Goal: Task Accomplishment & Management: Complete application form

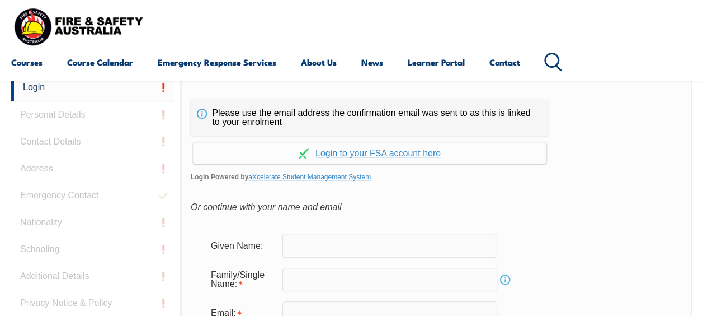
scroll to position [321, 0]
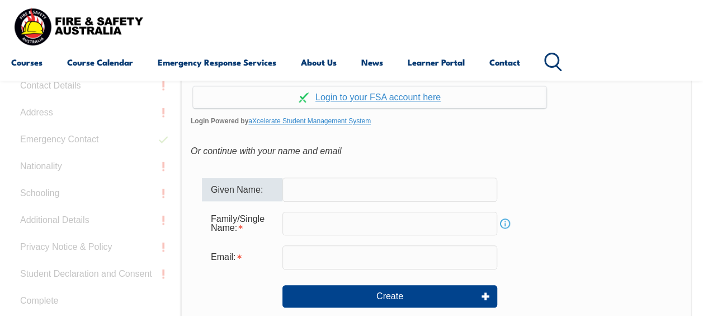
click at [297, 187] on input "text" at bounding box center [390, 189] width 215 height 24
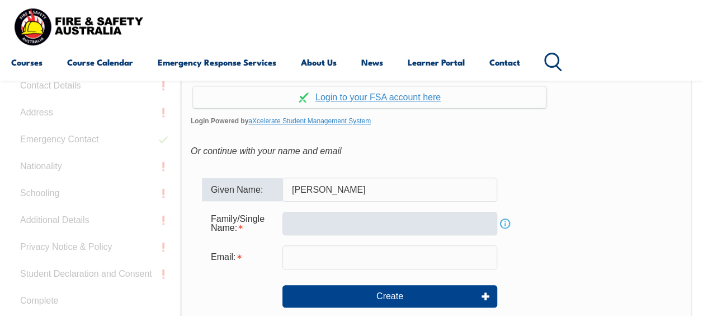
type input "[PERSON_NAME]"
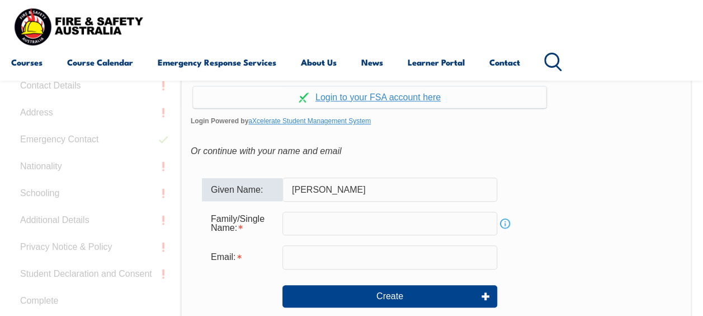
click at [299, 222] on input "text" at bounding box center [390, 224] width 215 height 24
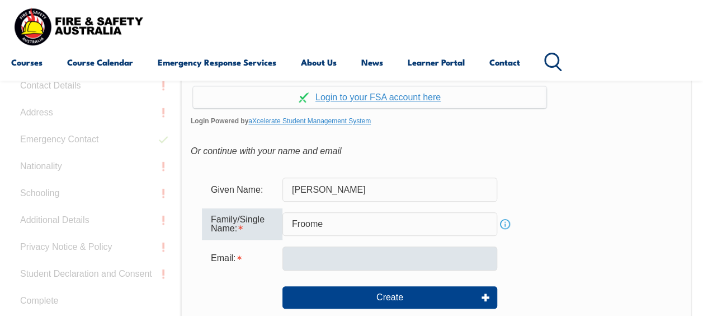
type input "Froome"
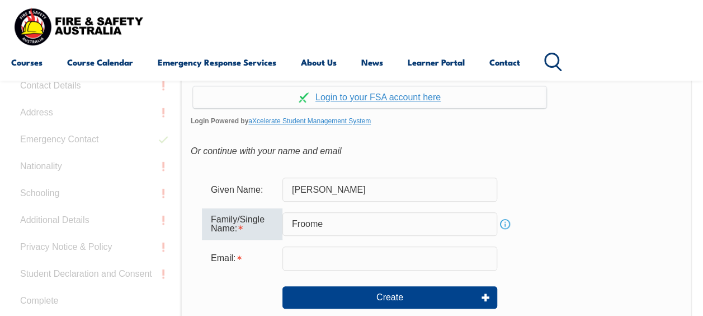
click at [322, 257] on input "email" at bounding box center [390, 258] width 215 height 24
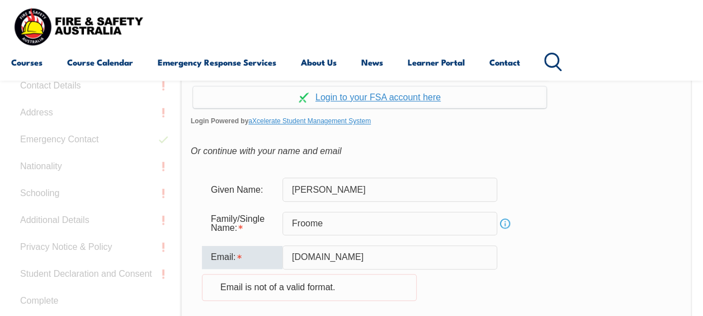
click at [549, 243] on form "Given Name: [PERSON_NAME] Family/Single Name: Froome Info Email: [DOMAIN_NAME] …" at bounding box center [436, 272] width 491 height 213
click at [335, 259] on input "[DOMAIN_NAME]" at bounding box center [390, 257] width 215 height 24
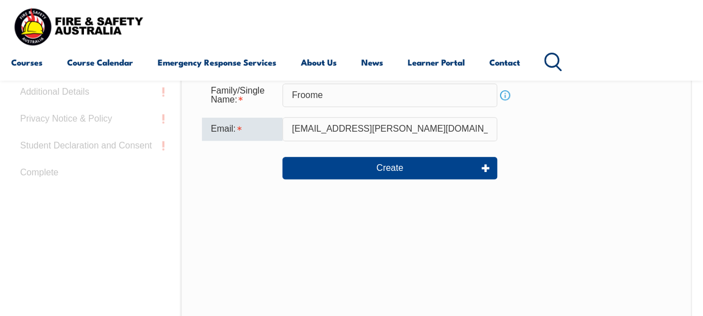
scroll to position [433, 0]
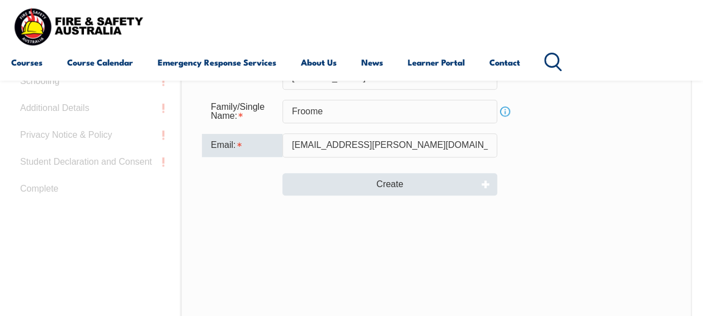
type input "[EMAIL_ADDRESS][PERSON_NAME][DOMAIN_NAME]"
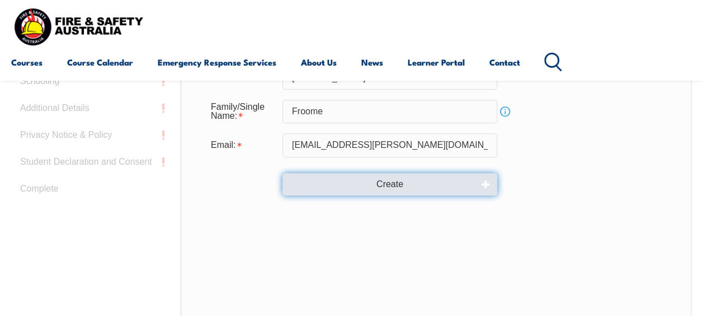
click at [385, 182] on button "Create" at bounding box center [390, 184] width 215 height 22
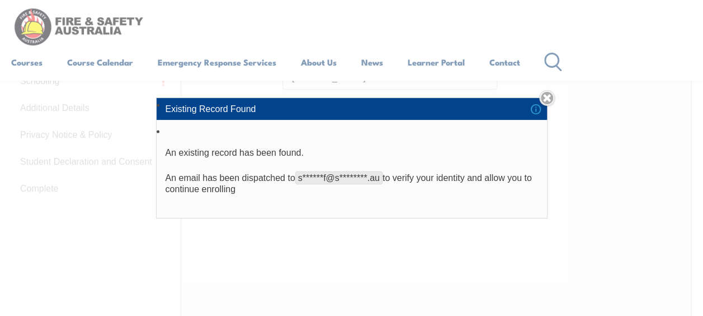
scroll to position [377, 0]
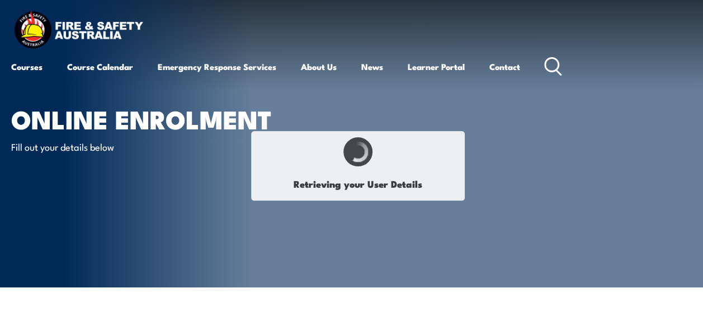
type input "SHANNON"
type input "FROOME"
type input "MHXUQPWSJ3"
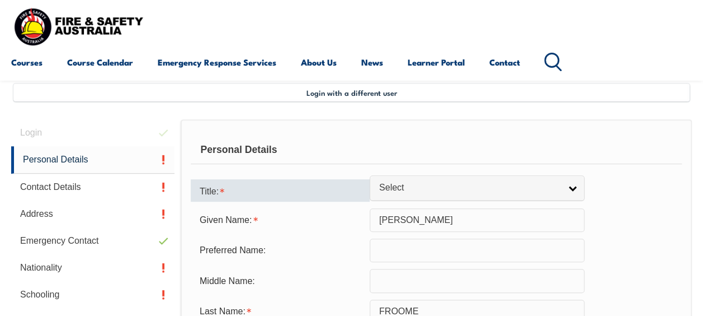
scroll to position [271, 0]
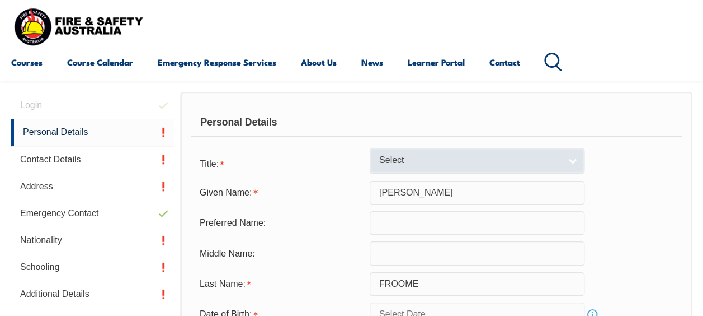
click at [549, 163] on span "Select" at bounding box center [469, 160] width 181 height 12
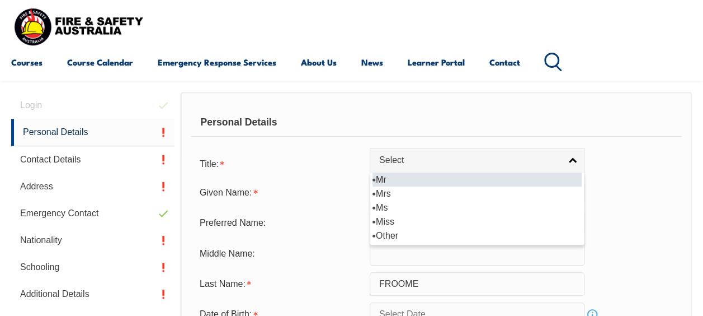
click at [419, 182] on li "Mr" at bounding box center [477, 179] width 209 height 14
select select "Mr"
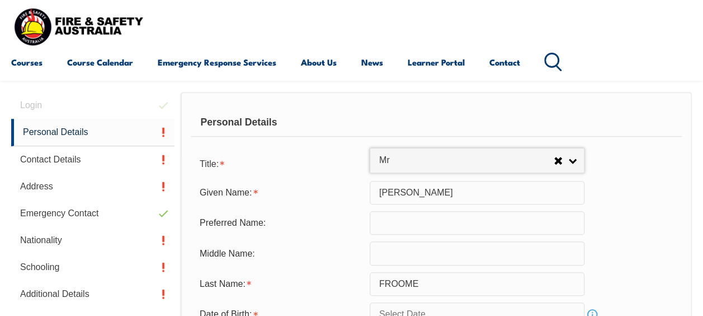
click at [412, 220] on input "text" at bounding box center [477, 223] width 215 height 24
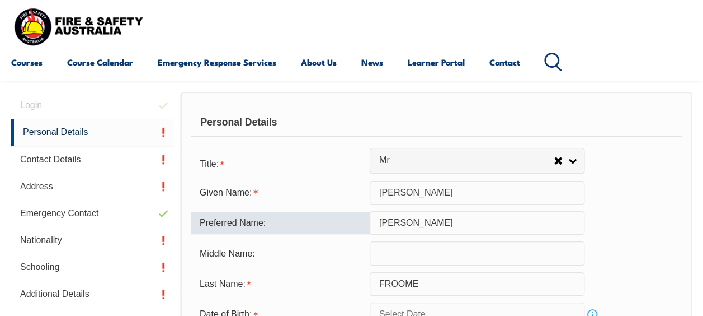
type input "[PERSON_NAME]"
click at [625, 228] on div "Preferred Name: Shannon" at bounding box center [436, 223] width 491 height 24
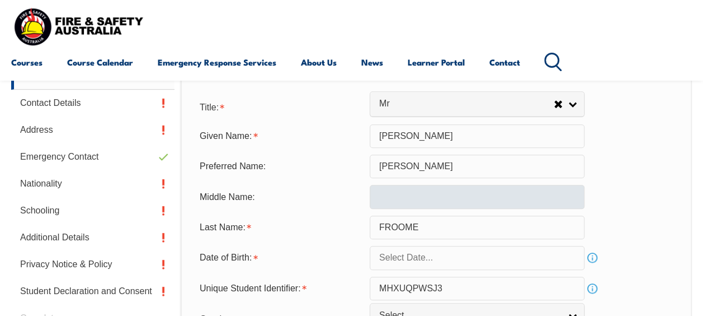
scroll to position [327, 0]
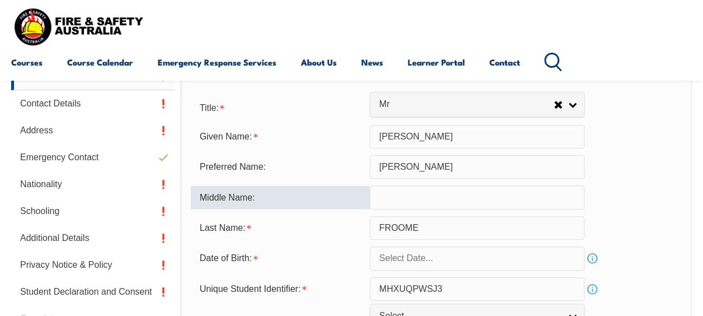
click at [391, 200] on input "text" at bounding box center [477, 197] width 215 height 24
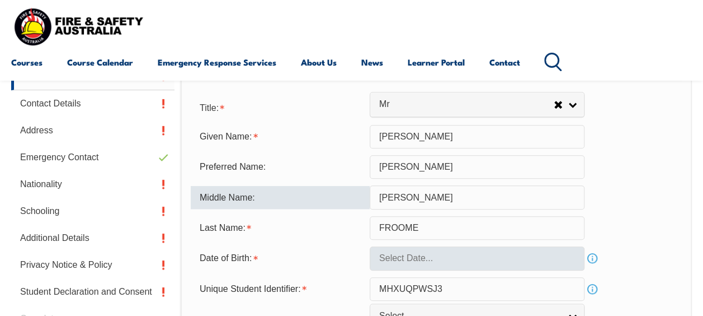
type input "Lee"
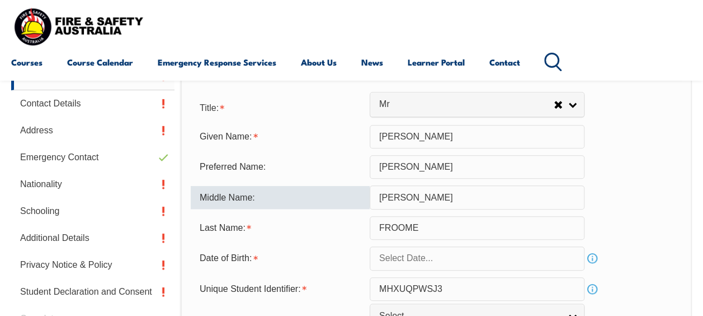
click at [422, 258] on input "text" at bounding box center [477, 258] width 215 height 24
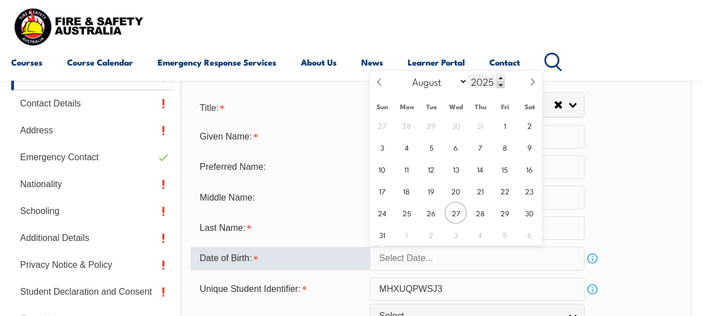
click at [501, 84] on span at bounding box center [501, 84] width 8 height 7
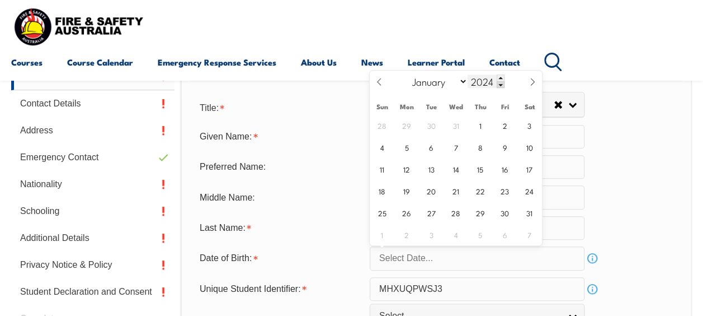
click at [490, 82] on input "2024" at bounding box center [486, 80] width 37 height 13
click at [501, 86] on span at bounding box center [501, 84] width 8 height 7
click at [501, 85] on span at bounding box center [501, 84] width 8 height 7
click at [500, 84] on span at bounding box center [501, 84] width 8 height 7
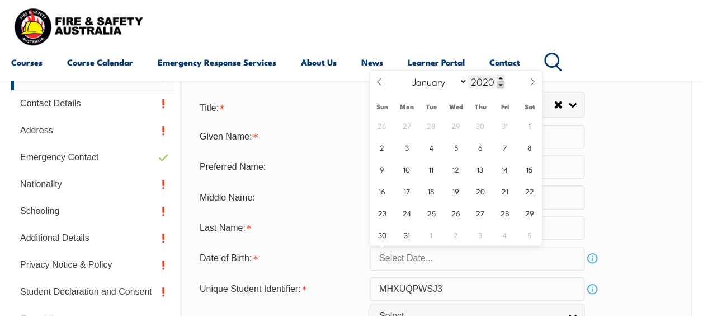
click at [500, 84] on span at bounding box center [501, 84] width 8 height 7
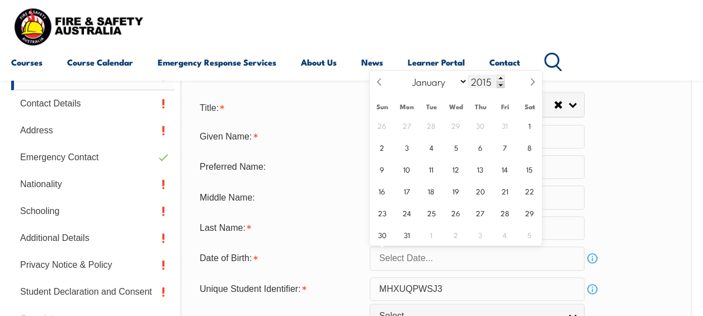
click at [500, 84] on span at bounding box center [501, 84] width 8 height 7
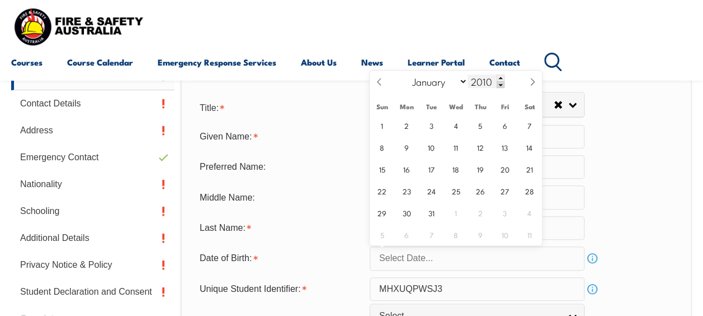
click at [500, 84] on span at bounding box center [501, 84] width 8 height 7
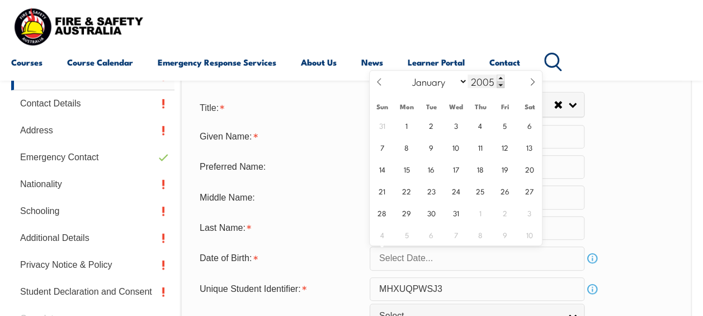
click at [499, 84] on span at bounding box center [501, 84] width 8 height 7
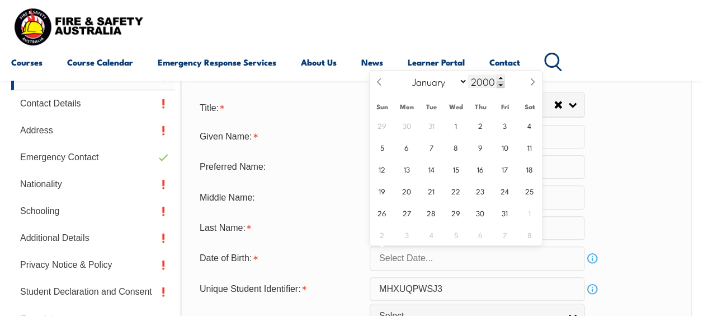
click at [498, 84] on span at bounding box center [501, 84] width 8 height 7
click at [498, 85] on span at bounding box center [501, 84] width 8 height 7
click at [498, 86] on span at bounding box center [501, 84] width 8 height 7
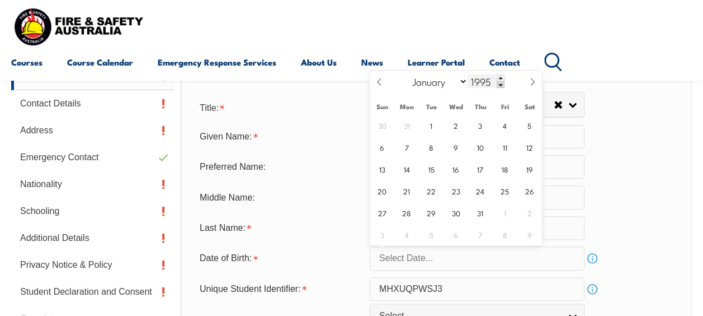
click at [497, 86] on span at bounding box center [501, 84] width 8 height 7
click at [499, 86] on span at bounding box center [501, 84] width 8 height 7
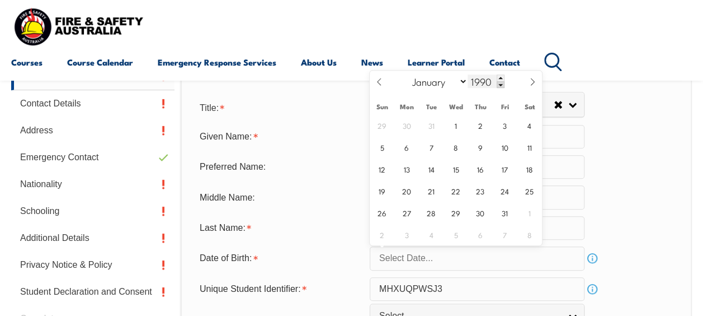
click at [499, 86] on span at bounding box center [501, 84] width 8 height 7
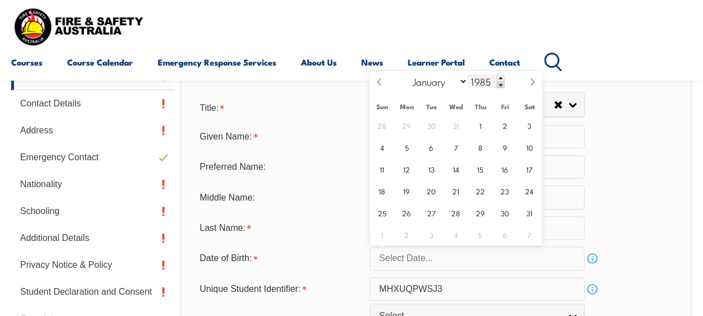
click at [499, 86] on span at bounding box center [501, 84] width 8 height 7
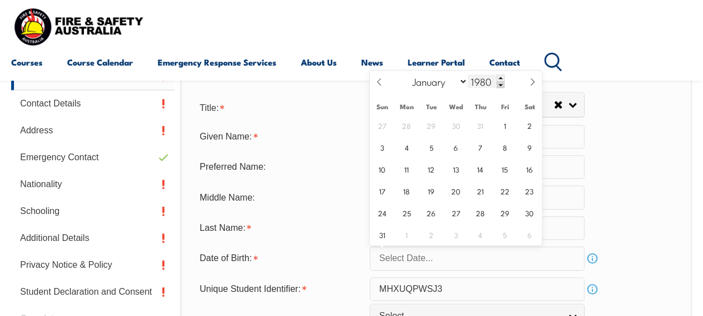
click at [499, 86] on span at bounding box center [501, 84] width 8 height 7
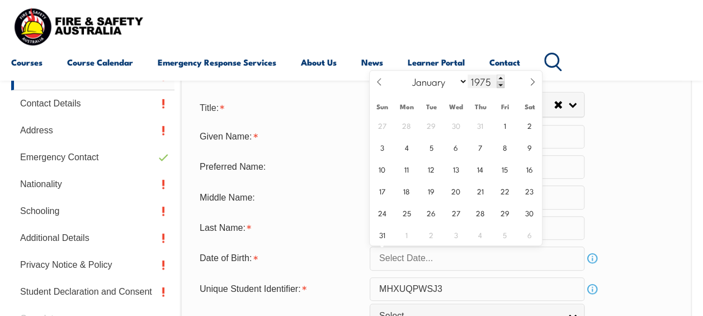
click at [499, 86] on span at bounding box center [501, 84] width 8 height 7
type input "1974"
click at [462, 82] on select "January February March April May June July August September October November De…" at bounding box center [437, 81] width 61 height 15
select select "6"
click at [407, 74] on select "January February March April May June July August September October November De…" at bounding box center [437, 81] width 61 height 15
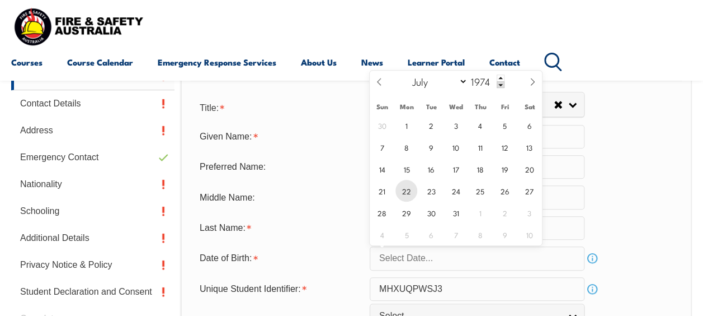
click at [408, 195] on span "22" at bounding box center [407, 191] width 22 height 22
type input "July 22, 1974"
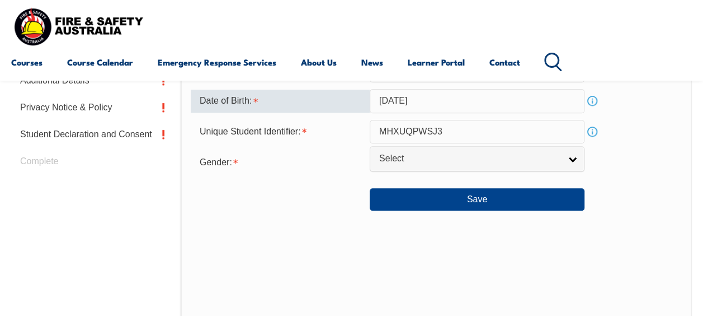
scroll to position [495, 0]
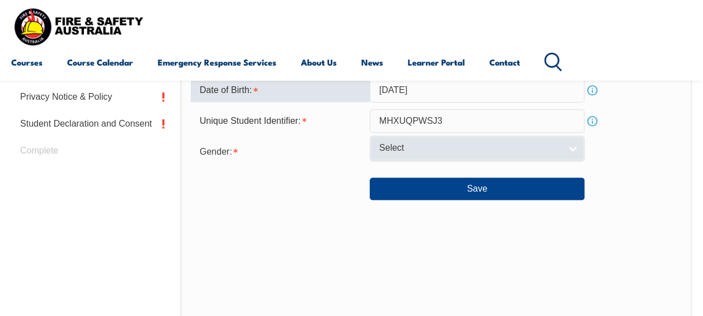
click at [450, 146] on span "Select" at bounding box center [469, 148] width 181 height 12
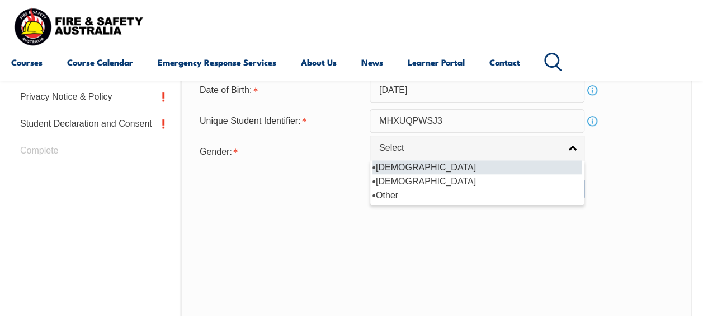
click at [407, 167] on li "[DEMOGRAPHIC_DATA]" at bounding box center [477, 167] width 209 height 14
select select "M"
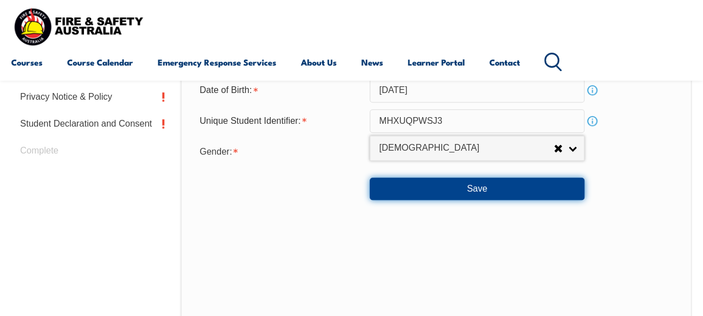
click at [455, 188] on button "Save" at bounding box center [477, 188] width 215 height 22
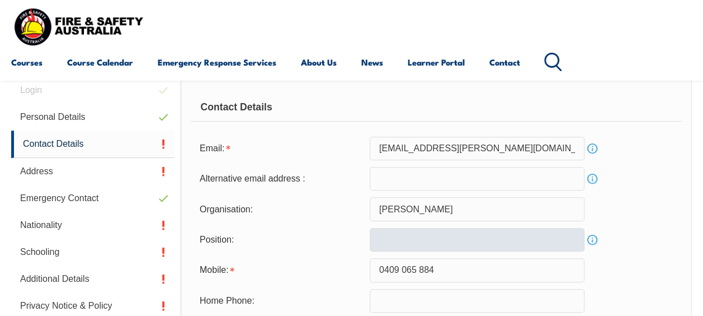
scroll to position [271, 0]
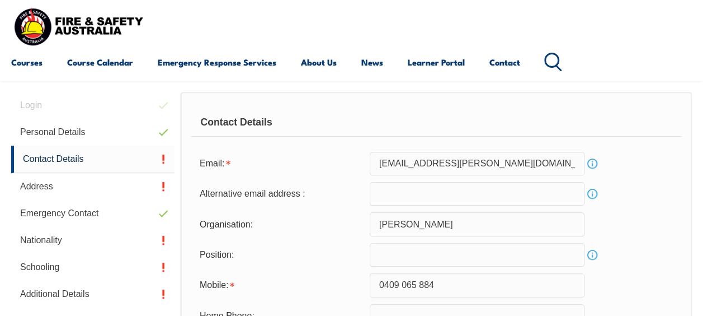
click at [406, 253] on input "text" at bounding box center [477, 255] width 215 height 24
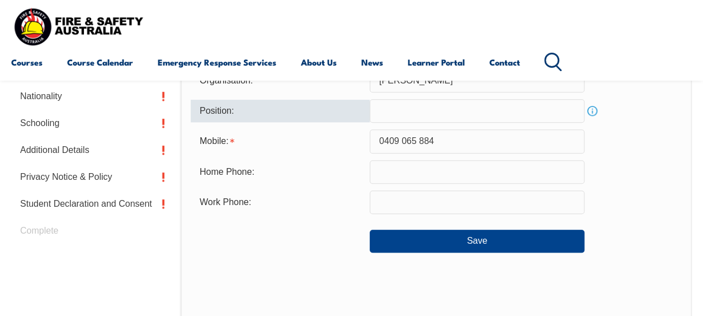
scroll to position [439, 0]
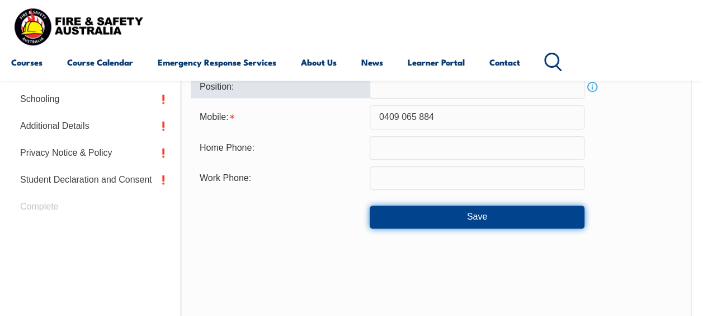
click at [420, 218] on button "Save" at bounding box center [477, 216] width 215 height 22
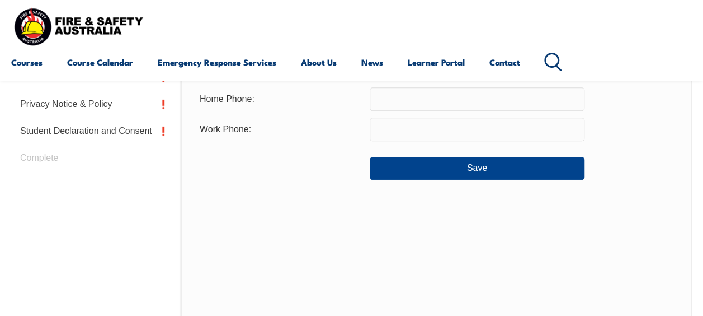
scroll to position [376, 0]
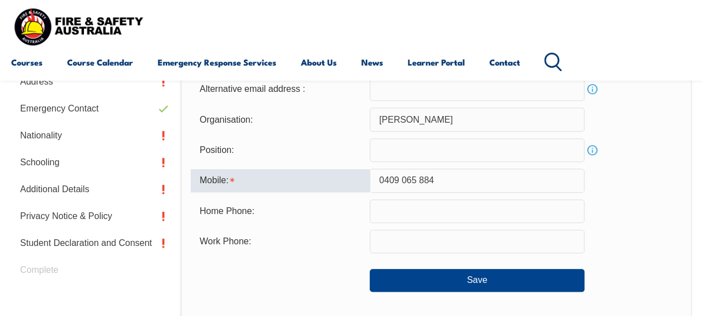
click at [632, 184] on div "Mobile: 0409 065 884" at bounding box center [436, 180] width 491 height 24
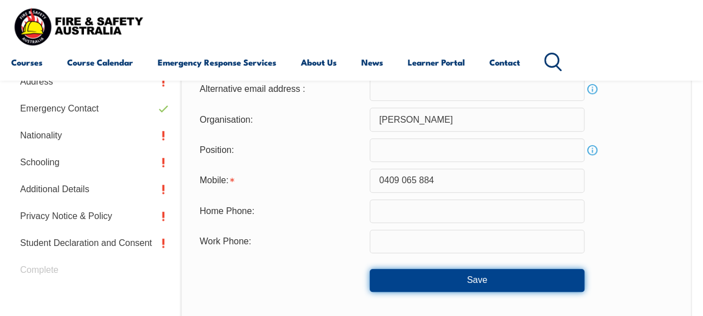
click at [493, 280] on button "Save" at bounding box center [477, 280] width 215 height 22
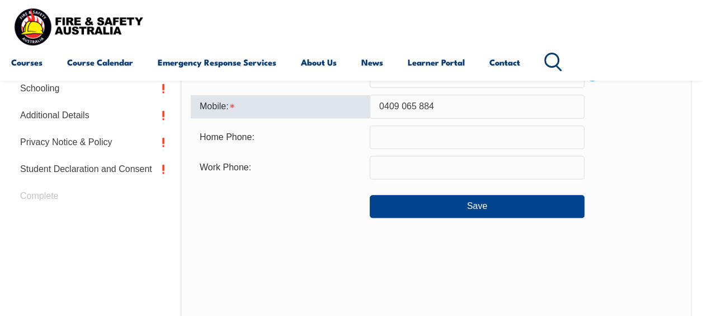
scroll to position [432, 0]
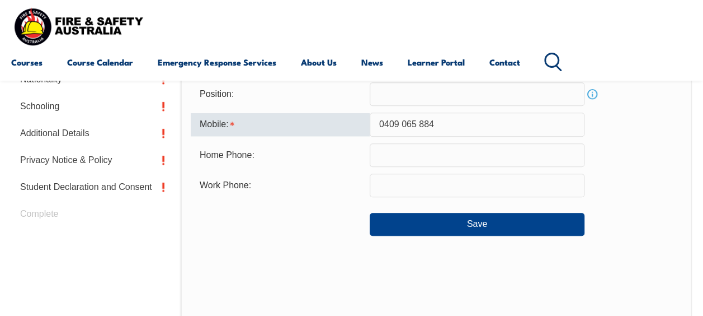
click at [423, 124] on input "0409 065 884" at bounding box center [477, 124] width 215 height 24
click at [419, 122] on input "0409 065 884" at bounding box center [477, 124] width 215 height 24
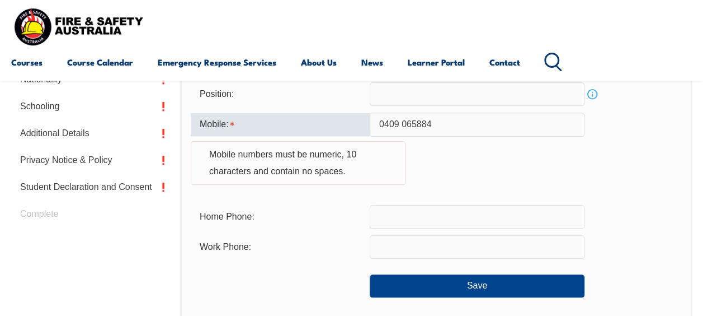
click at [403, 123] on input "0409 065884" at bounding box center [477, 124] width 215 height 24
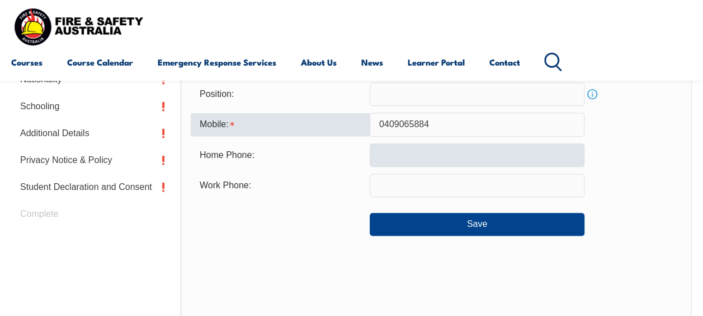
type input "0409065884"
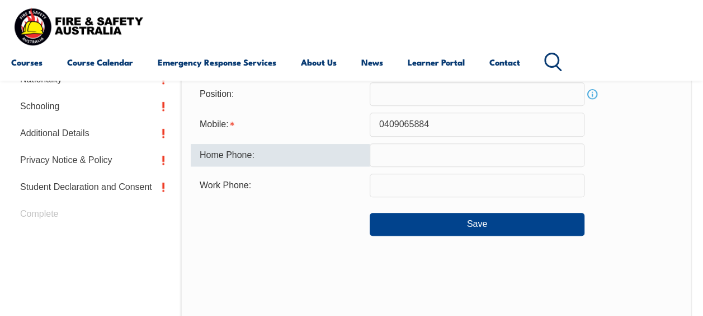
click at [489, 158] on input "text" at bounding box center [477, 155] width 215 height 24
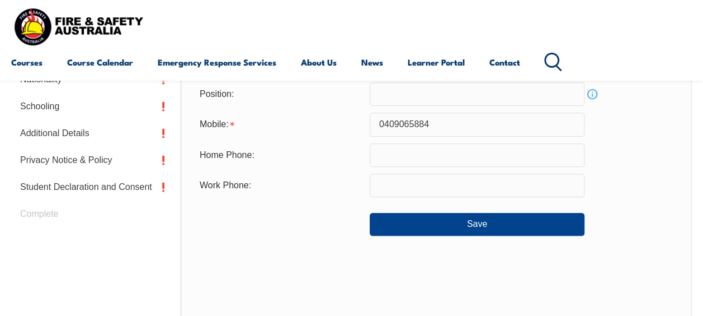
click at [638, 159] on div "Home Phone:" at bounding box center [436, 155] width 491 height 24
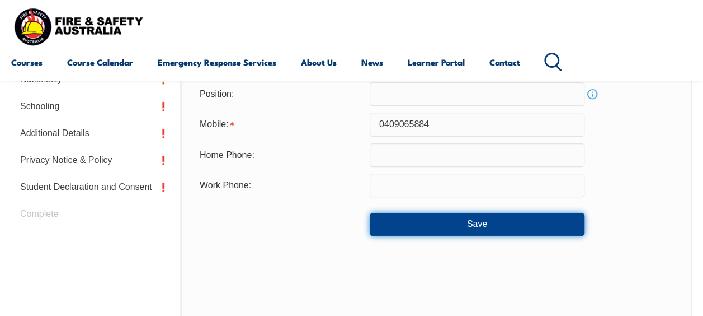
click at [486, 224] on button "Save" at bounding box center [477, 224] width 215 height 22
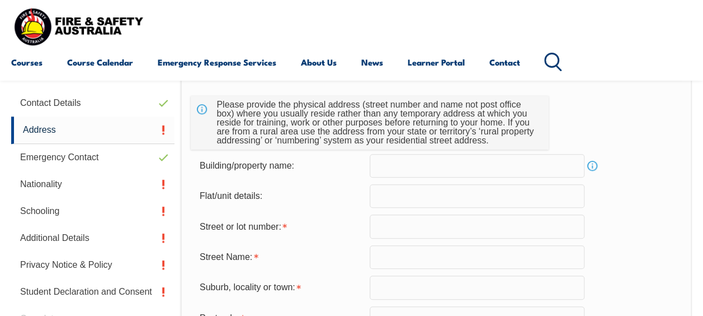
scroll to position [383, 0]
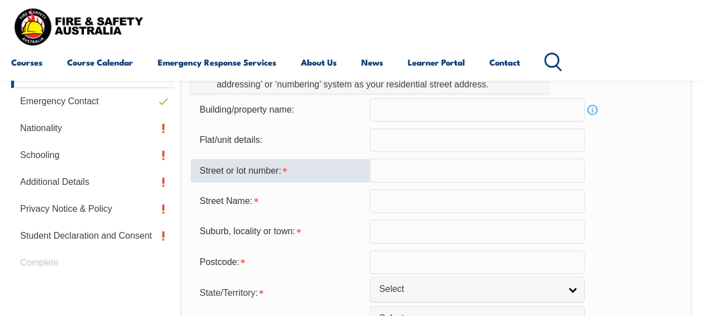
click at [420, 167] on input "text" at bounding box center [477, 170] width 215 height 24
type input "8 Clift Street"
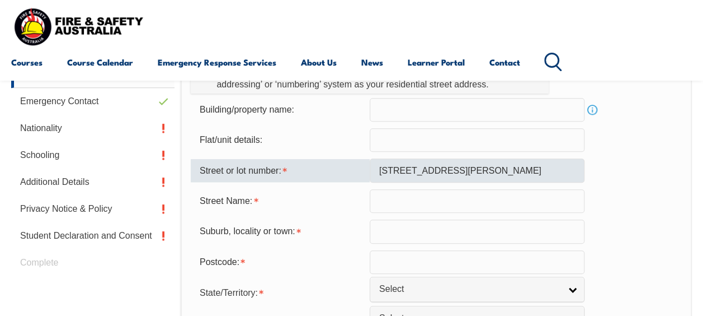
type input "Greta NSW 2334"
type input "Greta"
type input "2334"
select select "[GEOGRAPHIC_DATA]"
select select "1101"
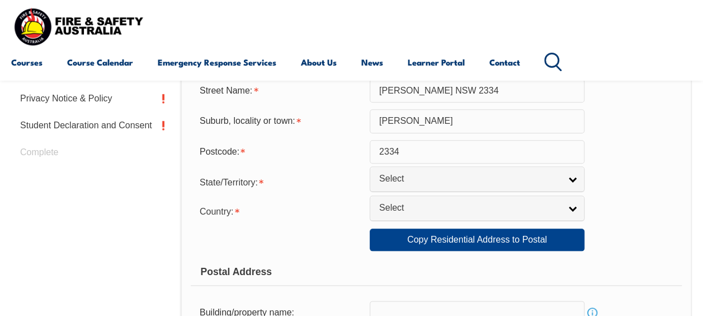
scroll to position [495, 0]
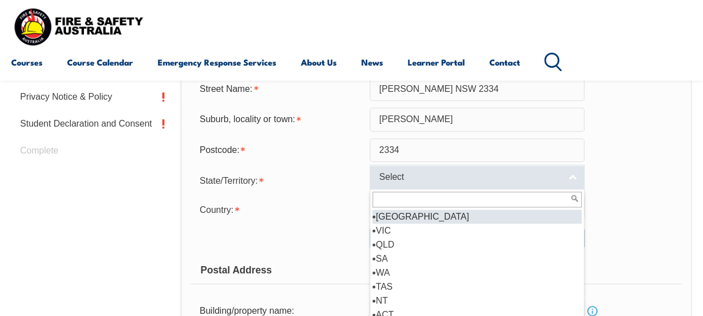
click at [574, 177] on link "Select" at bounding box center [477, 177] width 215 height 25
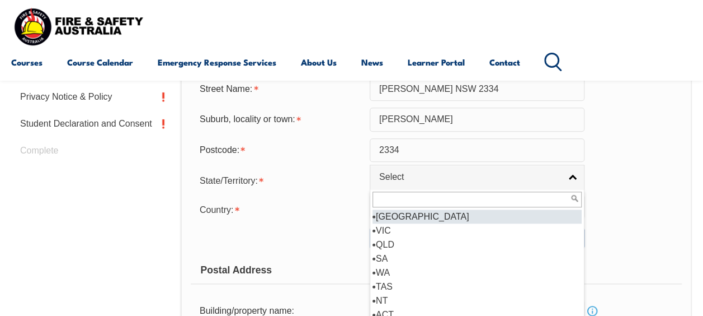
click at [423, 215] on li "[GEOGRAPHIC_DATA]" at bounding box center [477, 216] width 209 height 14
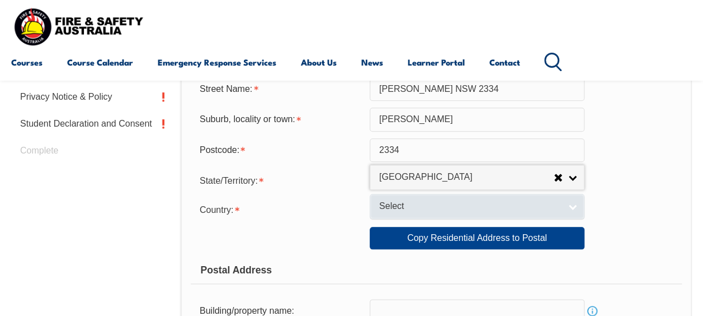
click at [574, 205] on link "Select" at bounding box center [477, 206] width 215 height 25
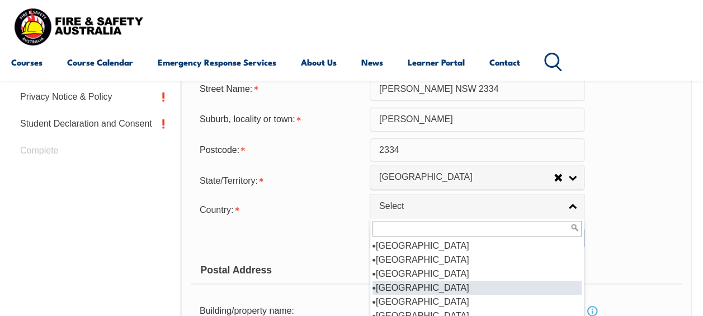
scroll to position [168, 0]
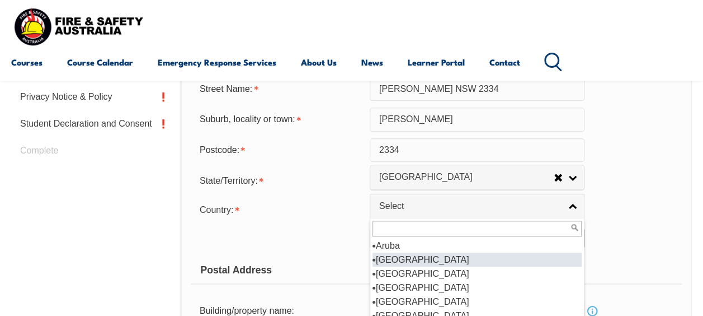
click at [407, 255] on li "[GEOGRAPHIC_DATA]" at bounding box center [477, 259] width 209 height 14
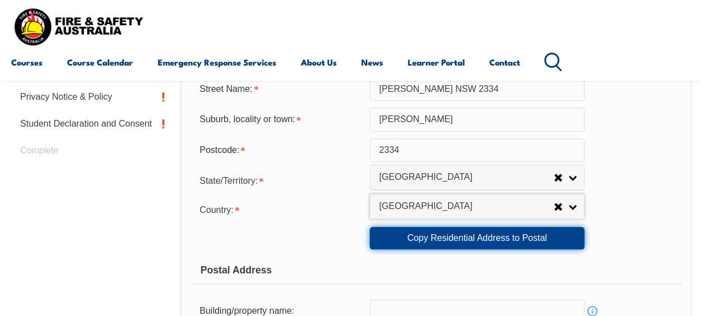
click at [477, 238] on link "Copy Residential Address to Postal" at bounding box center [477, 238] width 215 height 22
type input "8 Clift Street"
type input "Greta NSW 2334"
type input "Greta"
select select "[GEOGRAPHIC_DATA]"
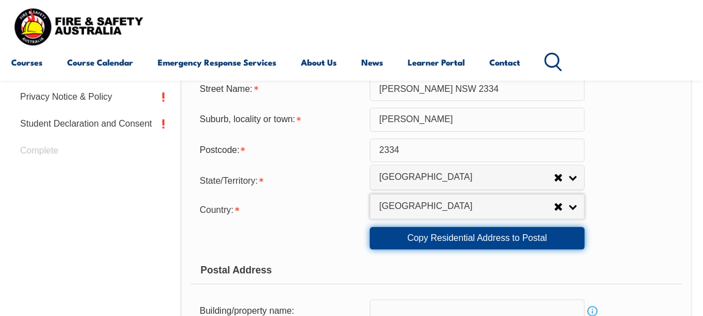
type input "2334"
select select "1101"
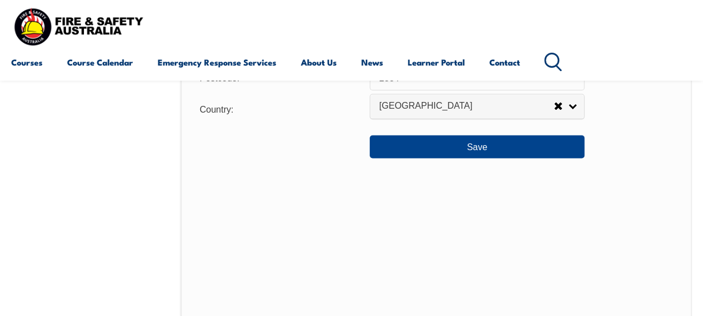
scroll to position [943, 0]
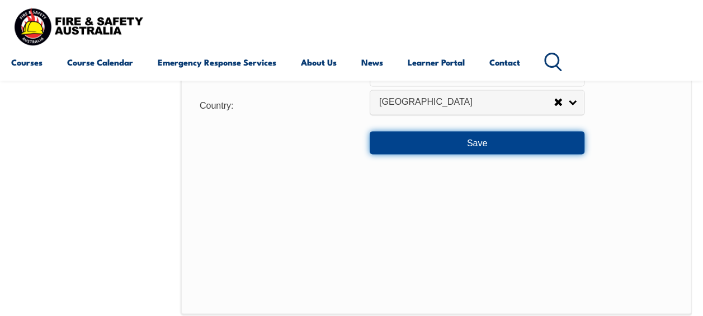
click at [502, 147] on button "Save" at bounding box center [477, 142] width 215 height 22
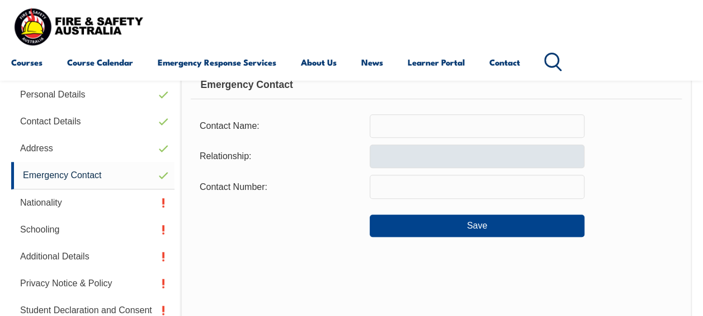
scroll to position [271, 0]
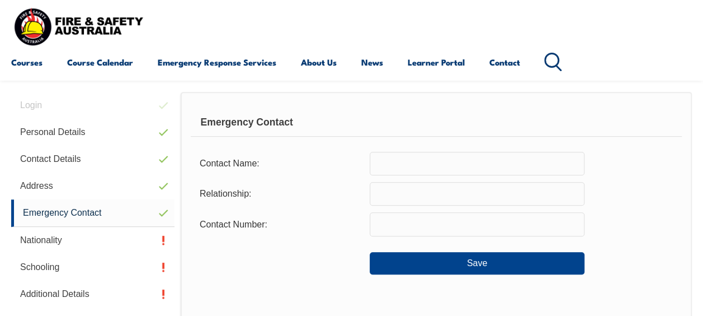
click at [405, 170] on input "text" at bounding box center [477, 164] width 215 height 24
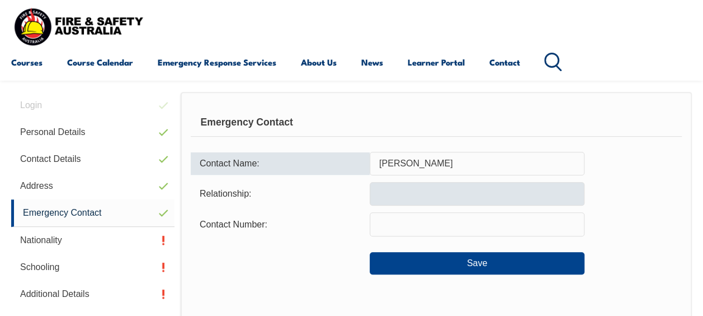
type input "Tracy Froome"
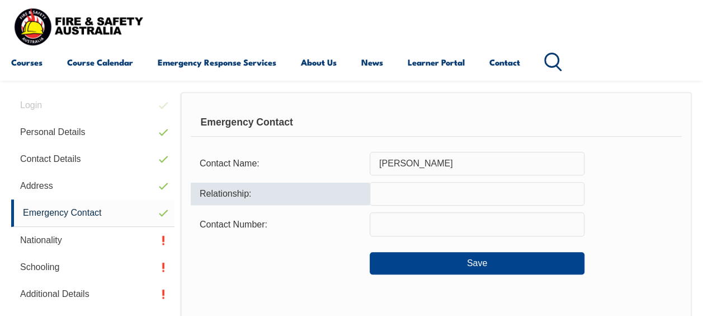
click at [405, 194] on input "text" at bounding box center [477, 194] width 215 height 24
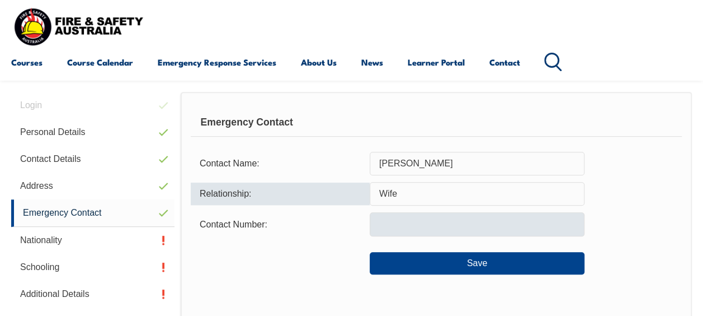
type input "Wife"
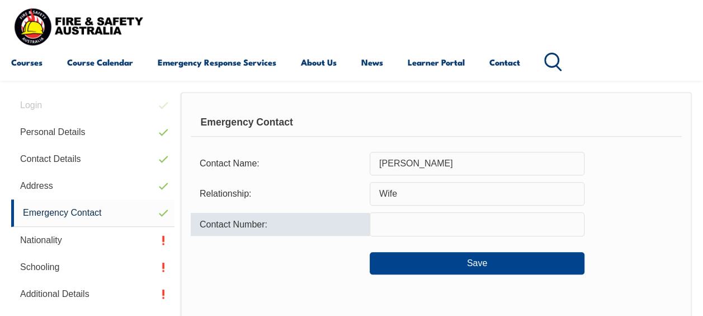
click at [396, 223] on input "text" at bounding box center [477, 224] width 215 height 24
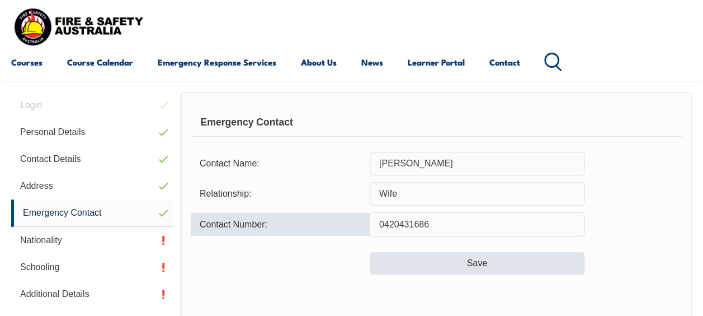
type input "0420431686"
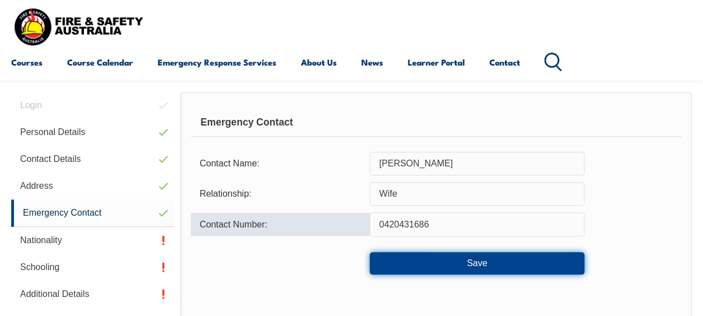
click at [469, 258] on button "Save" at bounding box center [477, 263] width 215 height 22
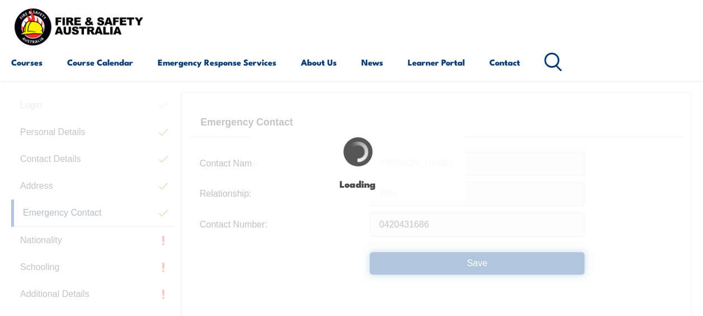
type input "Tracy Froome"
type input "Wife"
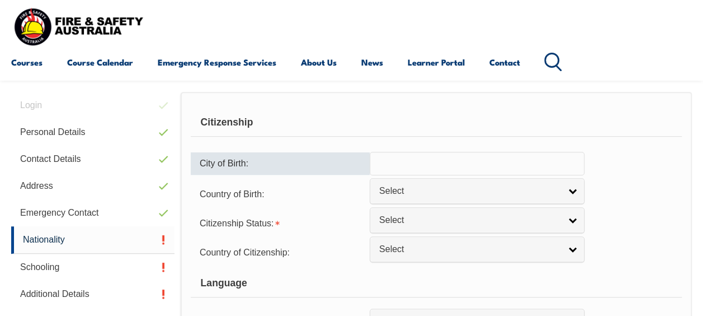
click at [411, 163] on input "text" at bounding box center [477, 164] width 215 height 24
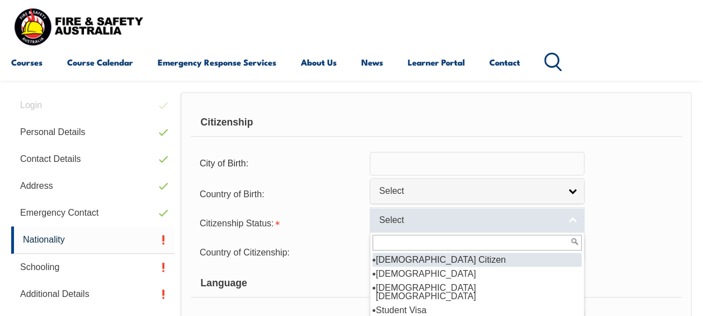
click at [480, 220] on span "Select" at bounding box center [469, 220] width 181 height 12
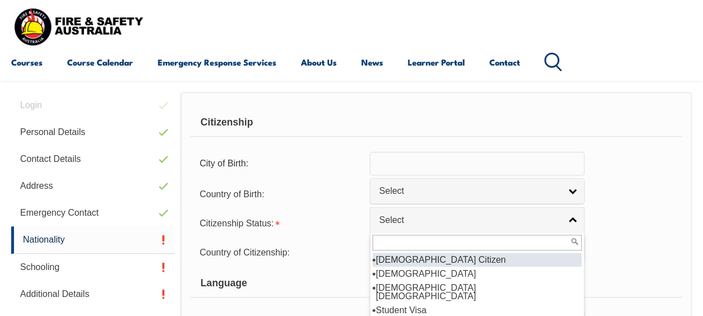
click at [415, 259] on li "[DEMOGRAPHIC_DATA] Citizen" at bounding box center [477, 259] width 209 height 14
select select "1"
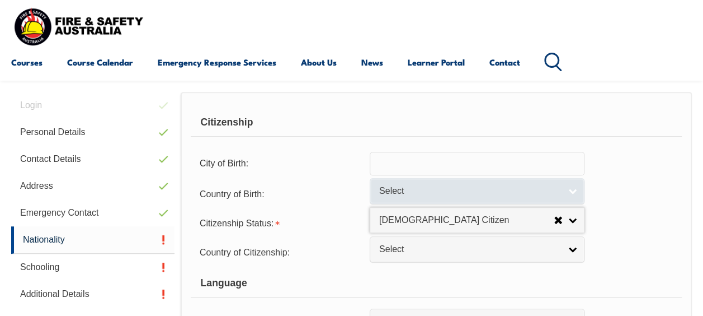
click at [574, 187] on link "Select" at bounding box center [477, 190] width 215 height 25
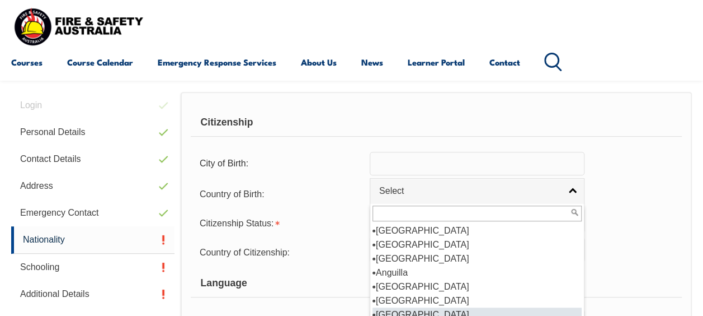
scroll to position [112, 0]
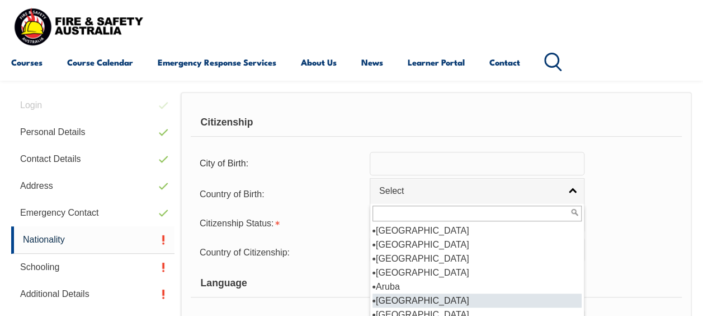
click at [402, 298] on li "[GEOGRAPHIC_DATA]" at bounding box center [477, 300] width 209 height 14
select select "1101"
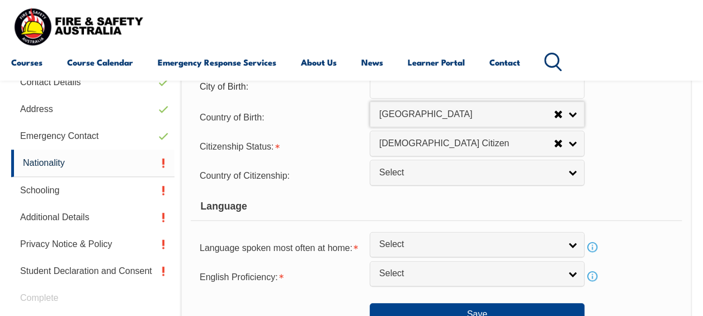
scroll to position [383, 0]
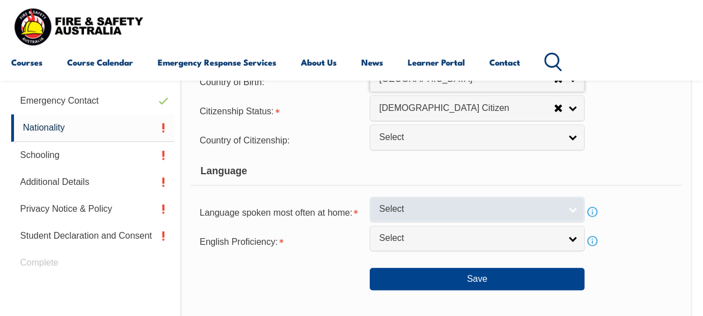
click at [479, 211] on span "Select" at bounding box center [469, 209] width 181 height 12
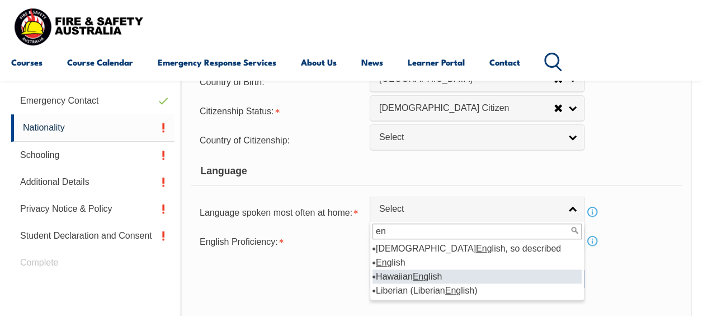
scroll to position [0, 0]
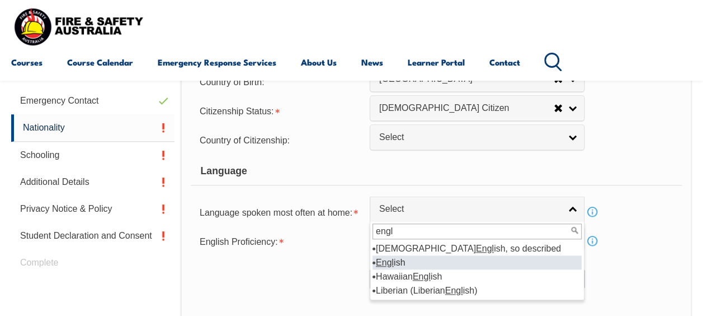
type input "engl"
click at [388, 260] on em "Engl" at bounding box center [385, 262] width 18 height 10
select select "1201"
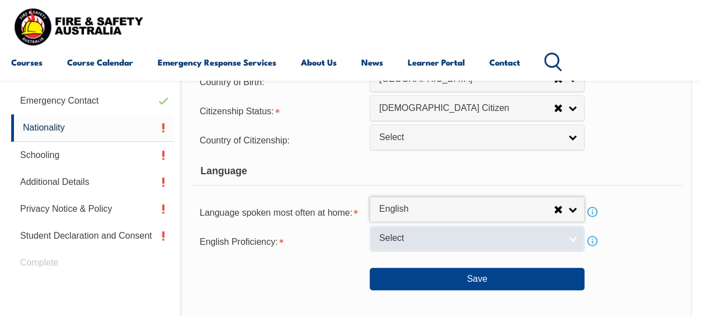
click at [416, 234] on span "Select" at bounding box center [469, 238] width 181 height 12
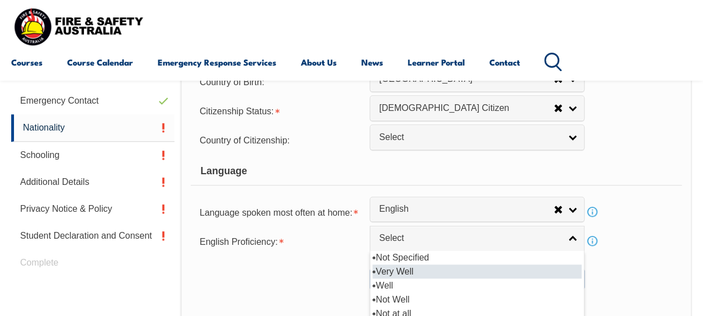
click at [404, 269] on li "Very Well" at bounding box center [477, 271] width 209 height 14
select select "1"
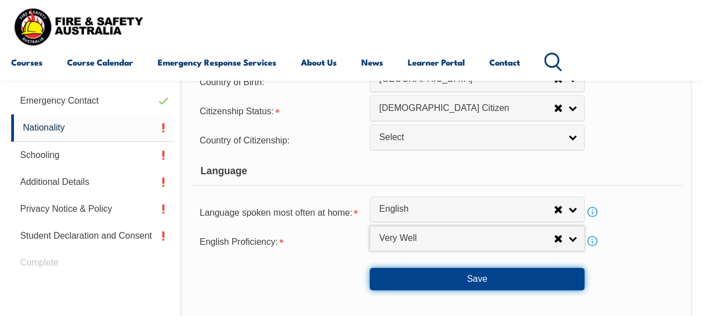
click at [490, 276] on button "Save" at bounding box center [477, 278] width 215 height 22
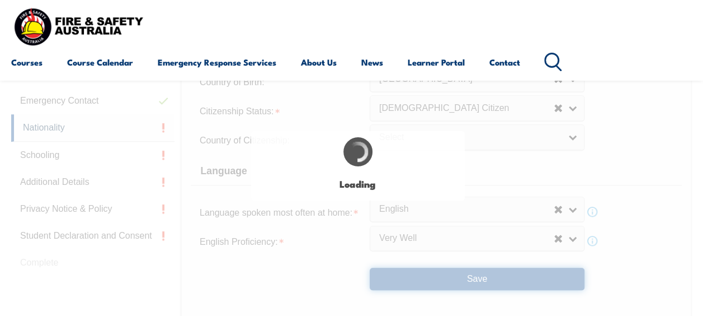
select select "false"
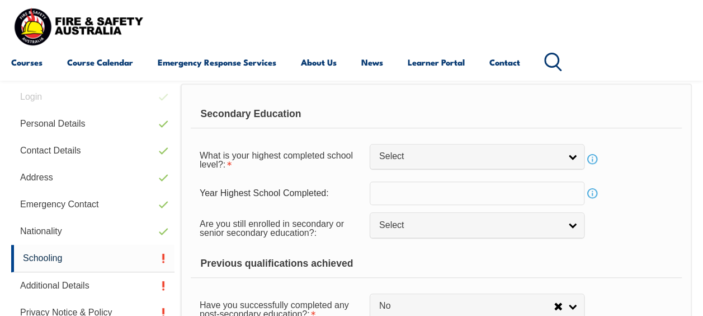
scroll to position [271, 0]
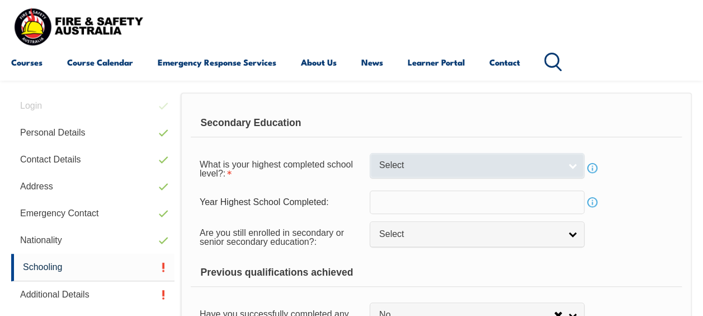
click at [467, 168] on span "Select" at bounding box center [469, 165] width 181 height 12
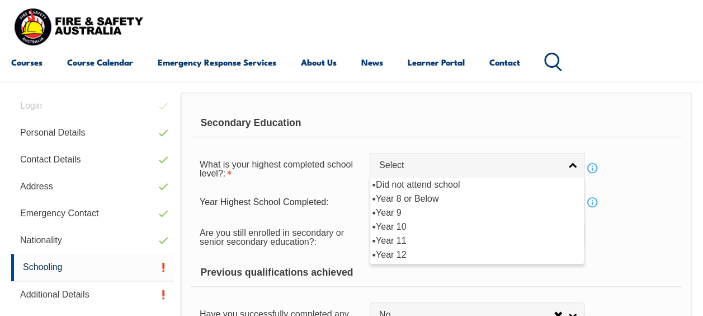
click at [606, 245] on div "Are you still enrolled in secondary or senior secondary education?: Not Specifi…" at bounding box center [436, 235] width 491 height 31
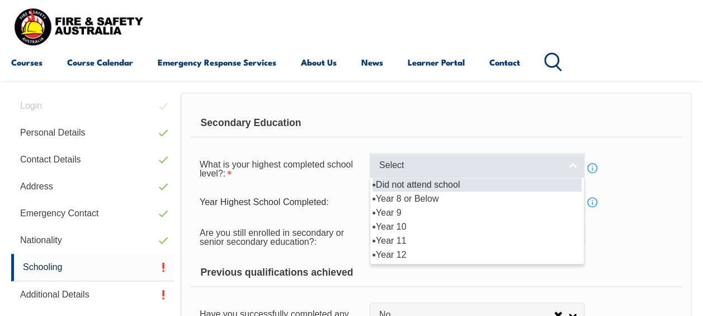
click at [447, 167] on span "Select" at bounding box center [469, 165] width 181 height 12
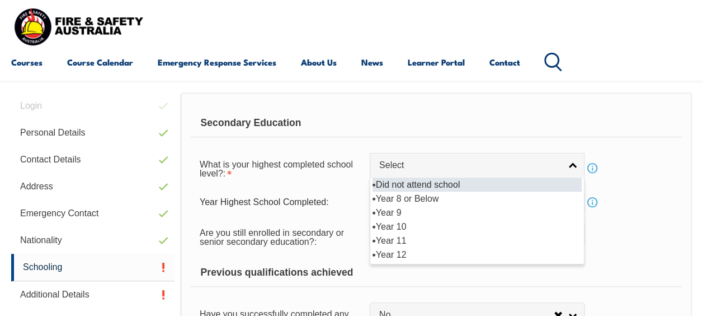
click at [393, 184] on li "Did not attend school" at bounding box center [477, 184] width 209 height 14
select select "2"
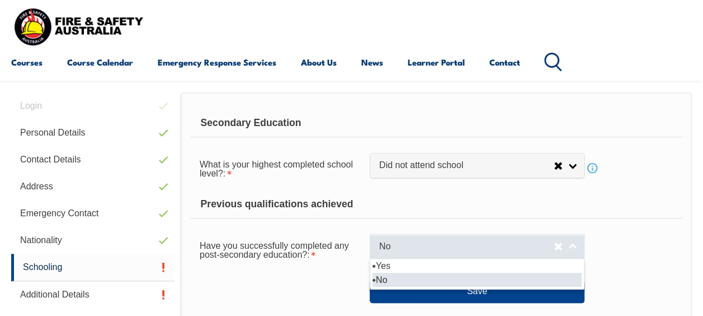
click at [494, 251] on span "No" at bounding box center [466, 247] width 175 height 12
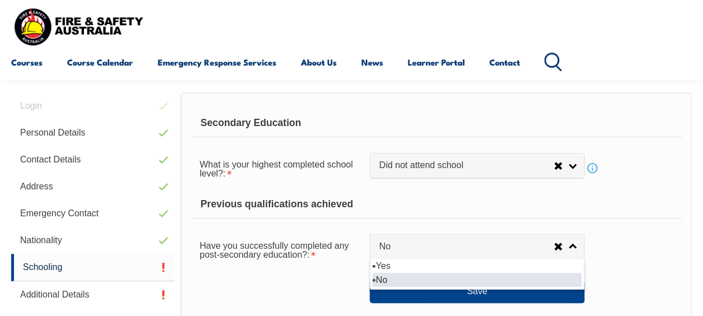
click at [396, 276] on li "No" at bounding box center [477, 280] width 209 height 14
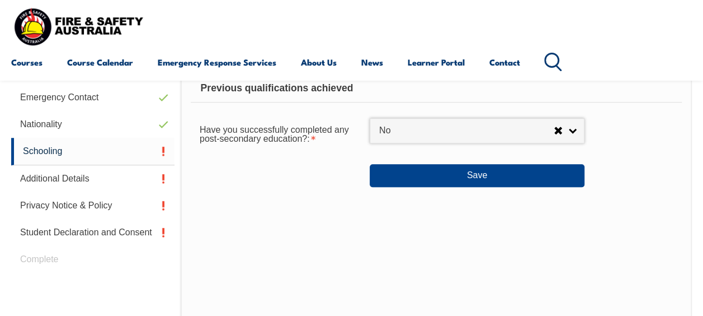
scroll to position [383, 0]
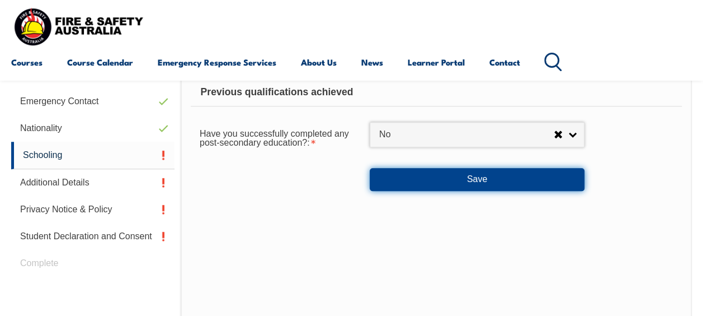
click at [473, 179] on button "Save" at bounding box center [477, 179] width 215 height 22
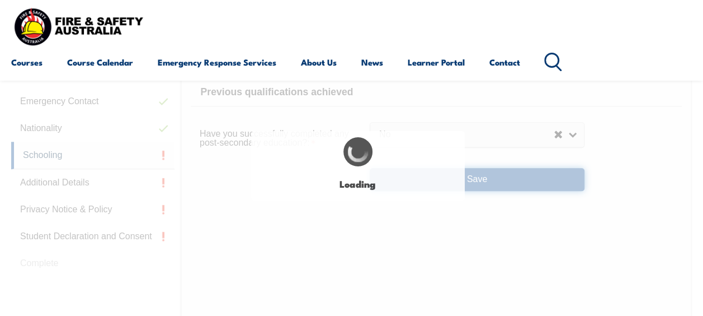
select select
select select "false"
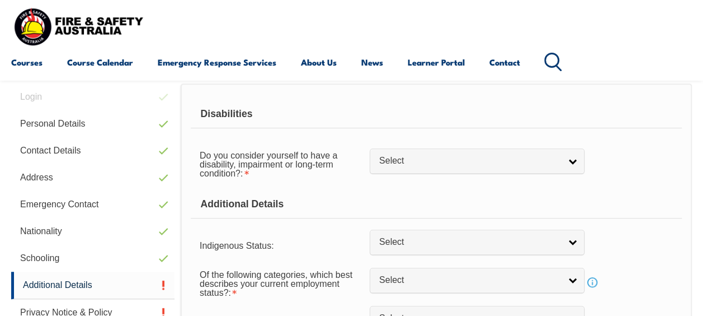
scroll to position [271, 0]
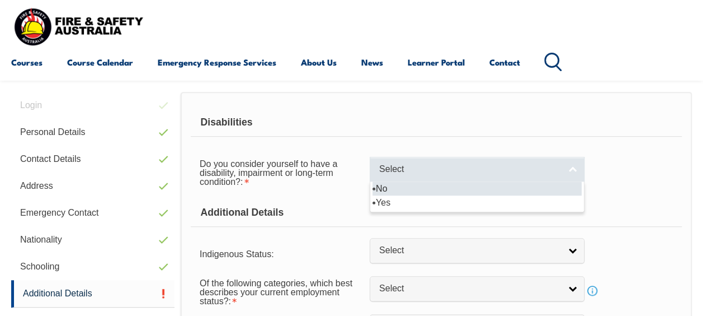
click at [536, 170] on span "Select" at bounding box center [469, 169] width 181 height 12
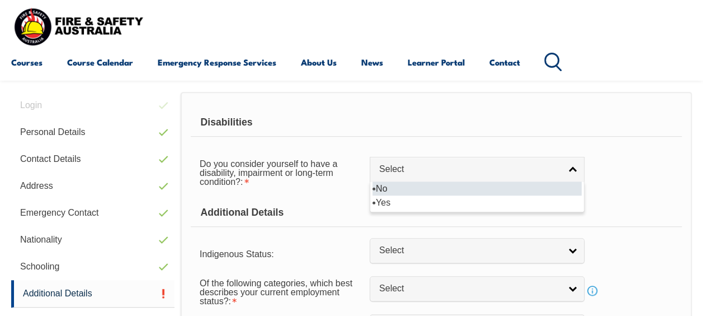
click at [393, 188] on li "No" at bounding box center [477, 188] width 209 height 14
select select "false"
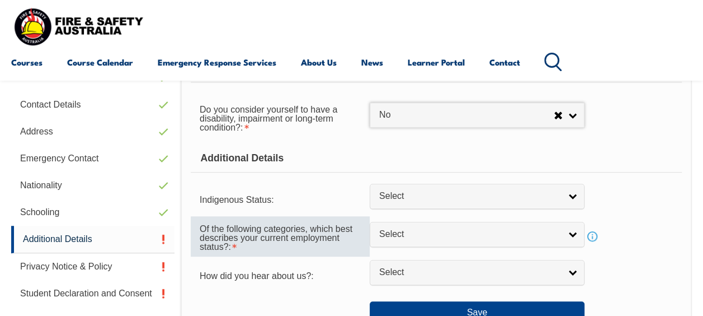
scroll to position [327, 0]
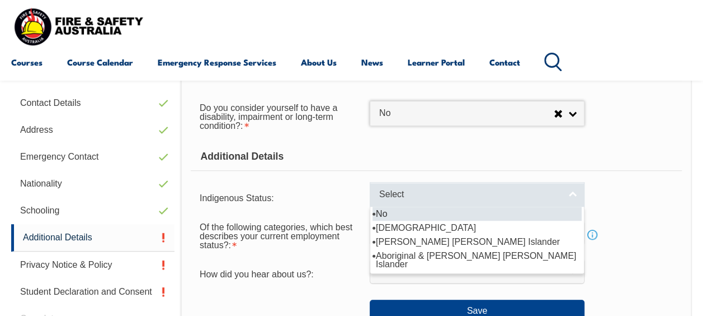
click at [513, 196] on span "Select" at bounding box center [469, 195] width 181 height 12
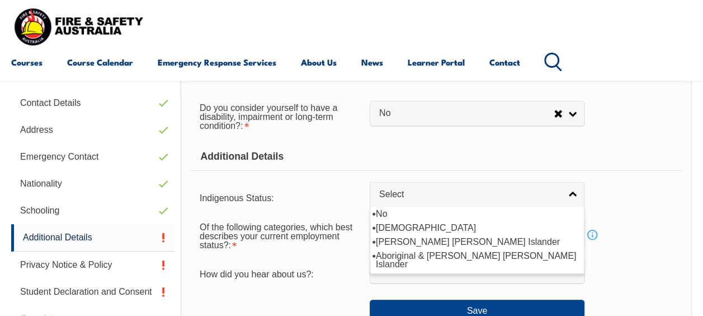
click at [326, 210] on form "Disabilities Do you consider yourself to have a disability, impairment or long-…" at bounding box center [436, 188] width 491 height 270
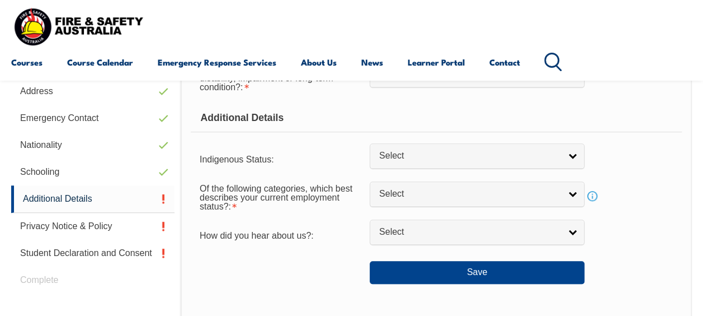
scroll to position [383, 0]
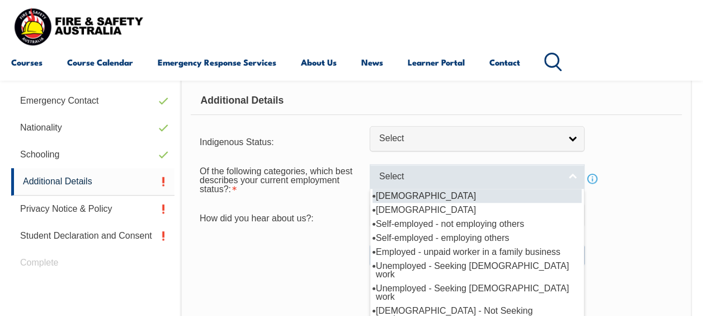
click at [482, 182] on link "Select" at bounding box center [477, 176] width 215 height 25
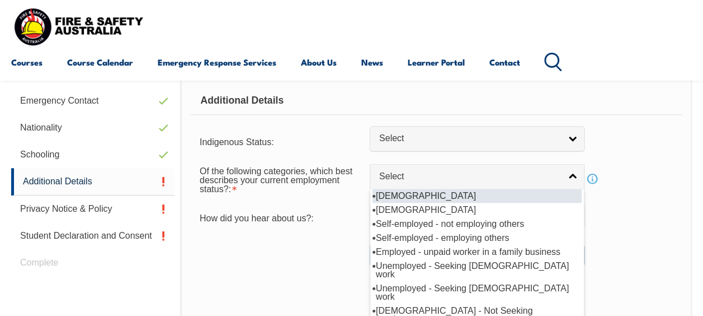
click at [439, 194] on li "[DEMOGRAPHIC_DATA]" at bounding box center [477, 196] width 209 height 14
select select "1"
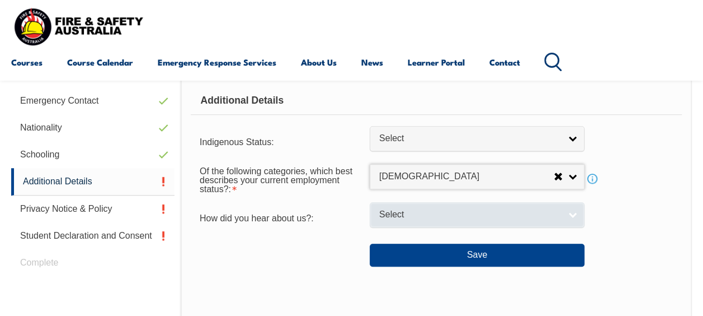
click at [516, 217] on span "Select" at bounding box center [469, 215] width 181 height 12
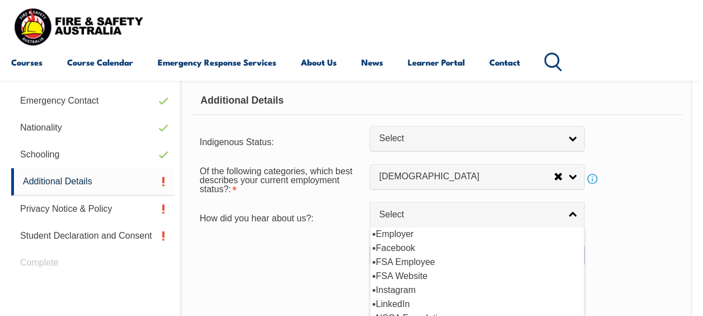
click at [332, 254] on div at bounding box center [280, 250] width 179 height 12
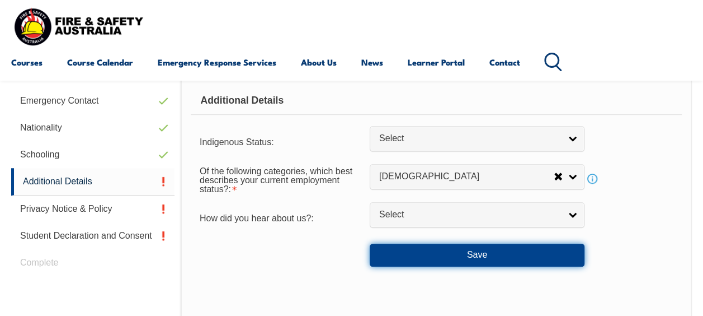
click at [416, 256] on button "Save" at bounding box center [477, 254] width 215 height 22
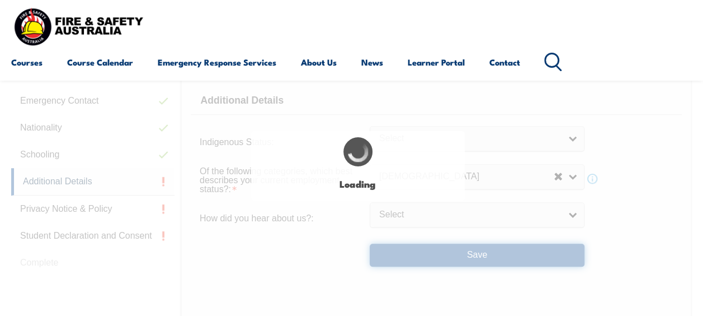
select select "false"
select select
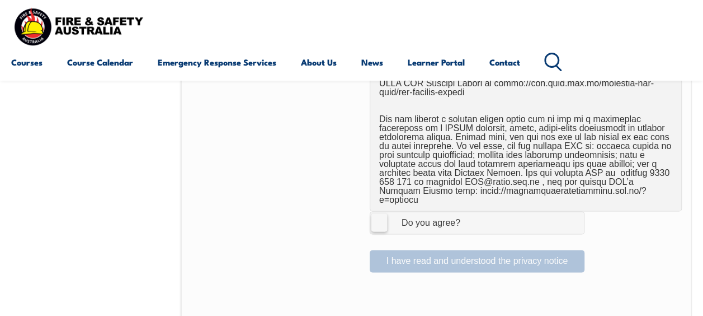
scroll to position [830, 0]
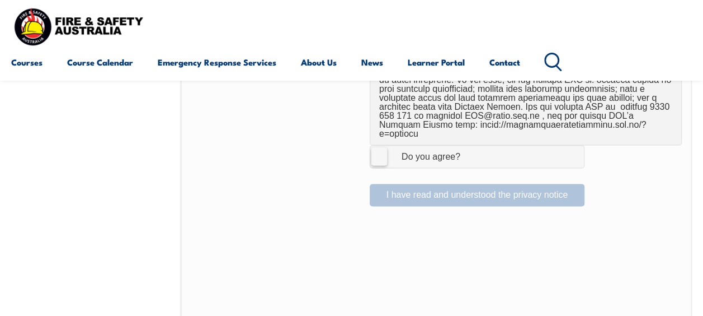
click at [382, 145] on label "I Agree Do you agree?" at bounding box center [477, 156] width 215 height 22
click at [469, 145] on input "I Agree Do you agree?" at bounding box center [478, 155] width 19 height 21
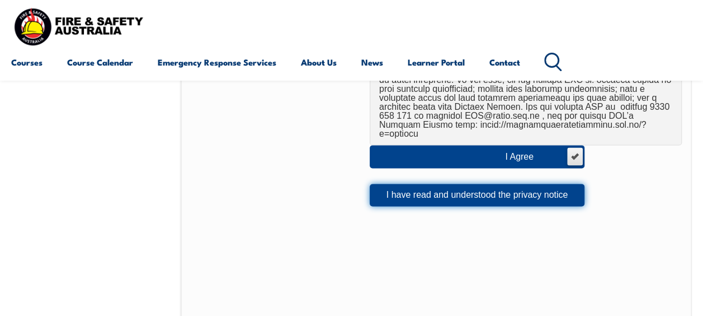
click at [419, 184] on button "I have read and understood the privacy notice" at bounding box center [477, 195] width 215 height 22
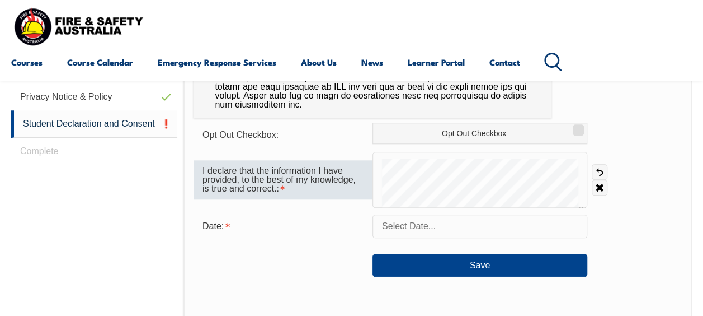
scroll to position [439, 0]
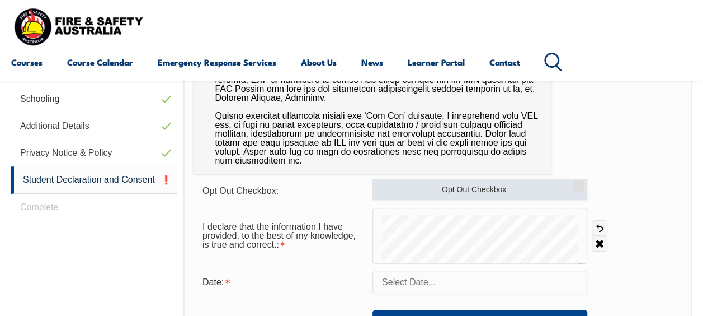
click at [529, 185] on label "Opt Out Checkbox" at bounding box center [480, 189] width 215 height 21
click at [574, 182] on input "Opt Out Checkbox" at bounding box center [577, 181] width 7 height 1
click at [520, 187] on label "Opt Out Checkbox" at bounding box center [480, 189] width 215 height 21
click at [574, 182] on input "Opt Out Checkbox" at bounding box center [577, 181] width 7 height 1
checkbox input "false"
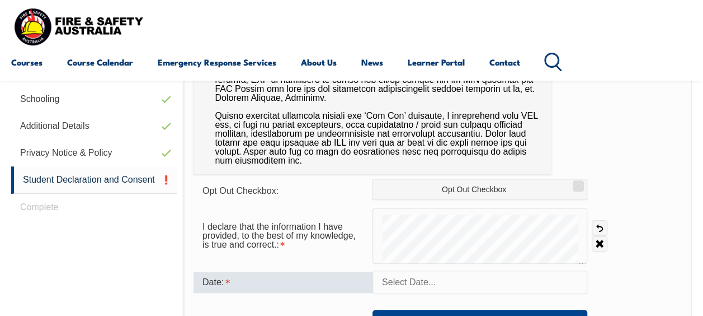
click at [241, 282] on div "Date:" at bounding box center [283, 281] width 179 height 21
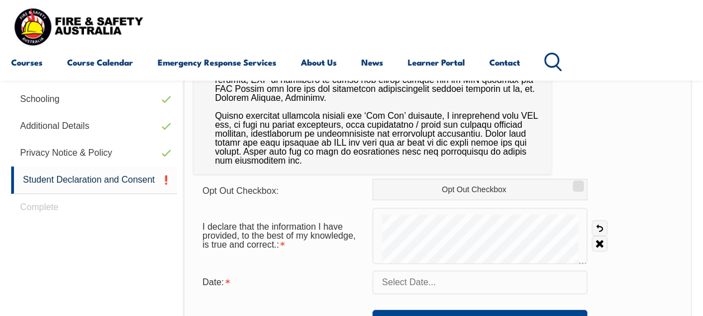
click at [420, 284] on input "text" at bounding box center [480, 282] width 215 height 24
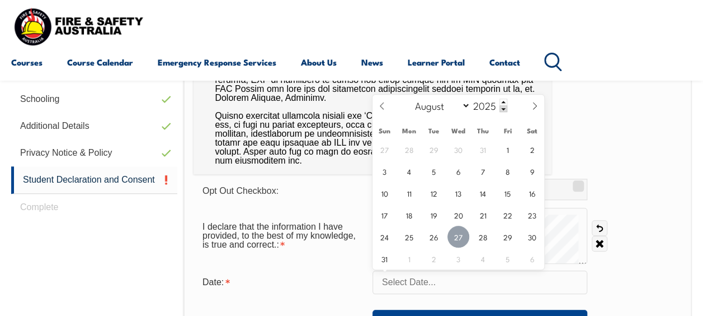
click at [457, 241] on span "27" at bounding box center [459, 237] width 22 height 22
type input "August 27, 2025"
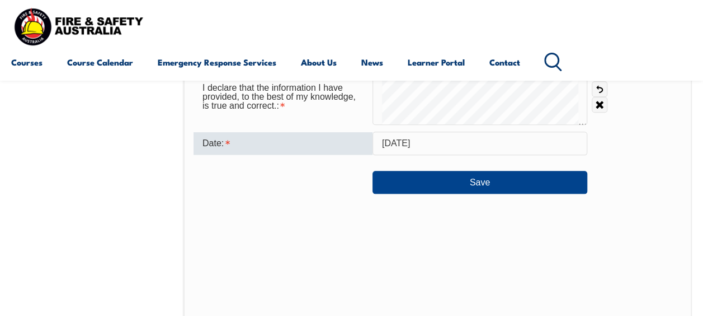
scroll to position [607, 0]
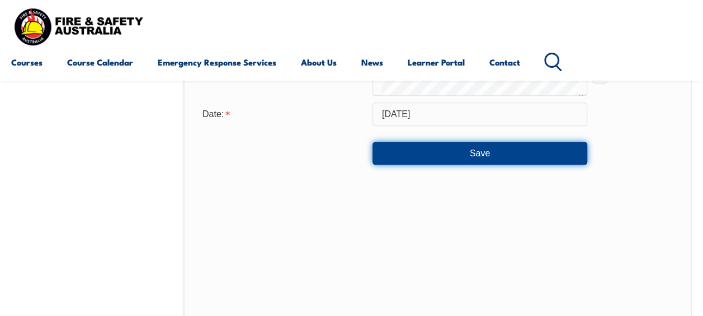
click at [444, 157] on button "Save" at bounding box center [480, 153] width 215 height 22
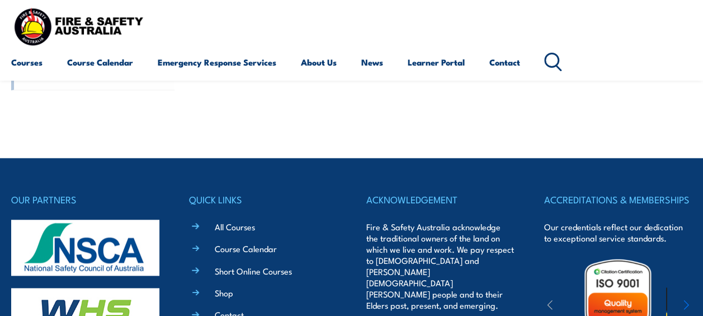
scroll to position [334, 0]
